Goal: Find specific page/section: Find specific page/section

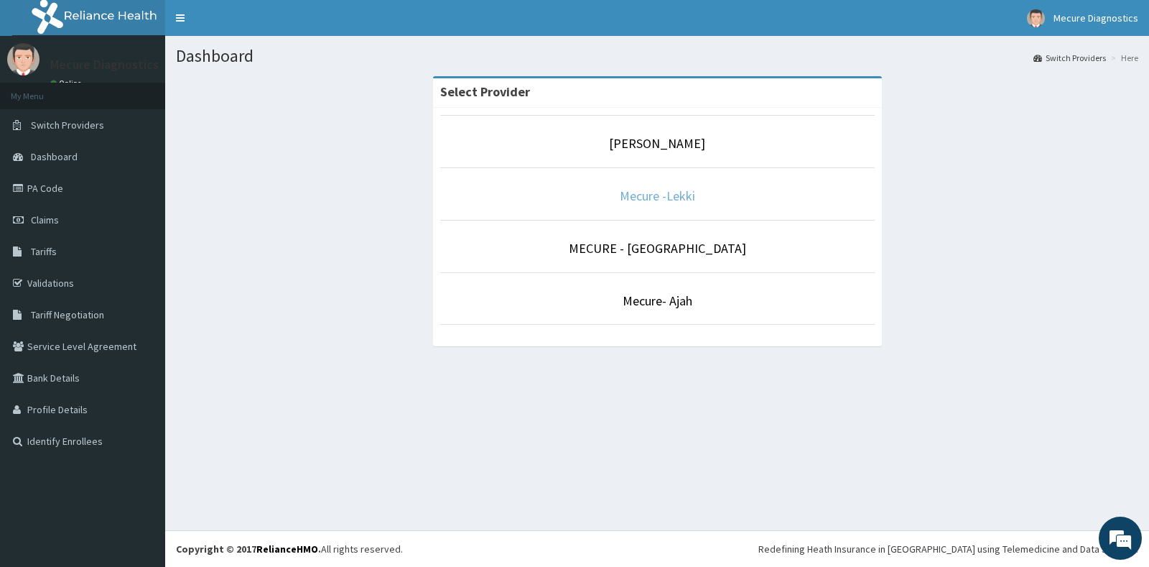
click at [655, 197] on link "Mecure -Lekki" at bounding box center [657, 195] width 75 height 17
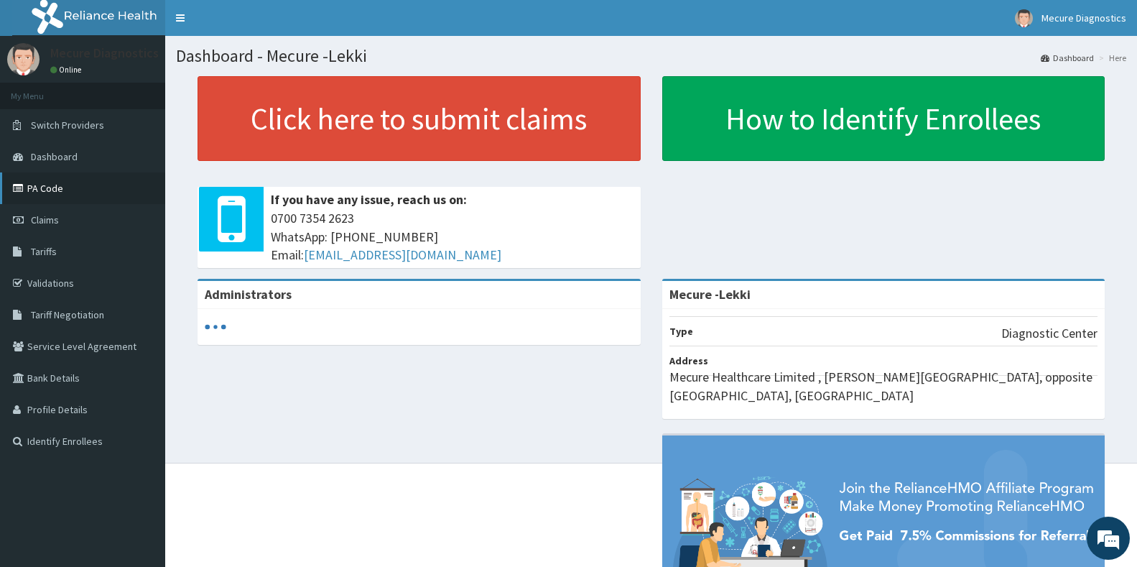
click at [55, 187] on link "PA Code" at bounding box center [82, 188] width 165 height 32
